Goal: Find contact information: Find contact information

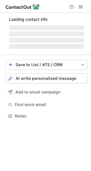
scroll to position [119, 91]
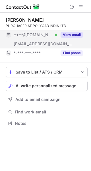
click at [70, 33] on button "View email" at bounding box center [72, 35] width 23 height 6
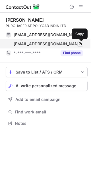
click at [79, 42] on span at bounding box center [80, 44] width 5 height 5
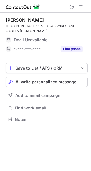
scroll to position [115, 91]
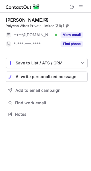
scroll to position [3, 3]
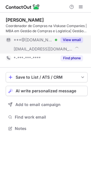
scroll to position [124, 91]
click at [65, 40] on button "View email" at bounding box center [72, 40] width 23 height 6
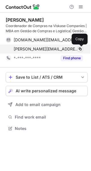
click at [79, 48] on span at bounding box center [80, 49] width 5 height 5
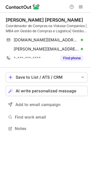
scroll to position [124, 91]
